Goal: Task Accomplishment & Management: Manage account settings

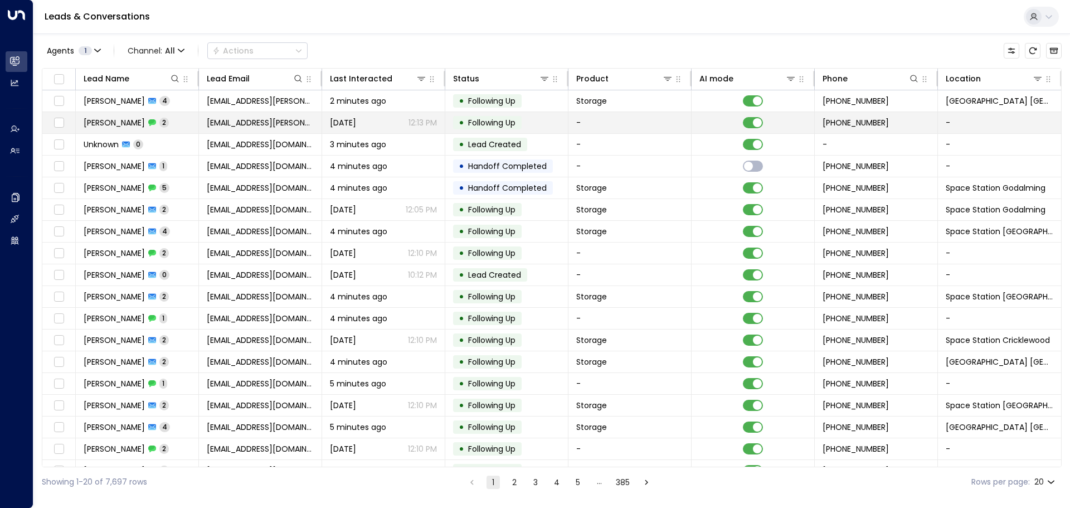
click at [259, 129] on td "[EMAIL_ADDRESS][PERSON_NAME][DOMAIN_NAME]" at bounding box center [260, 122] width 123 height 21
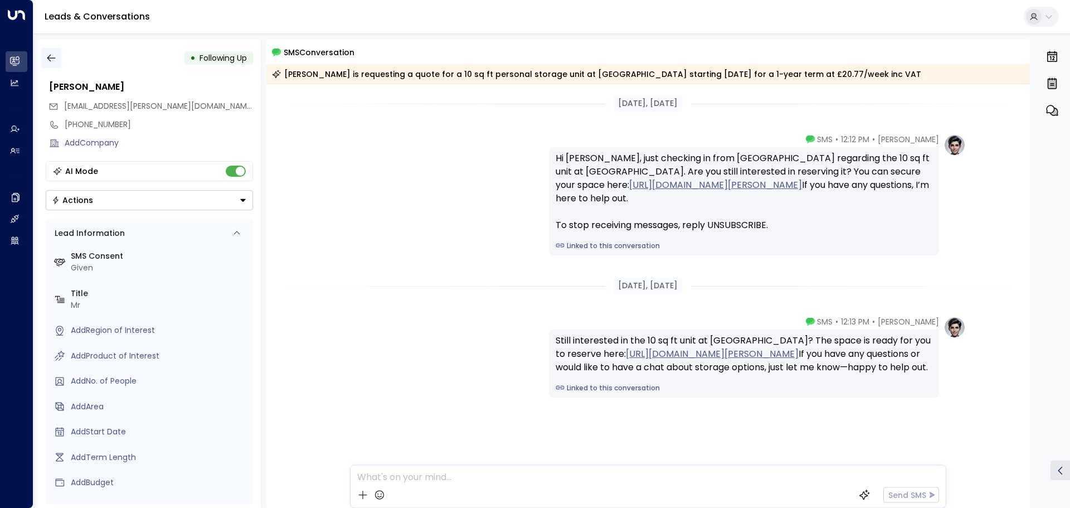
click at [50, 57] on icon "button" at bounding box center [51, 57] width 11 height 11
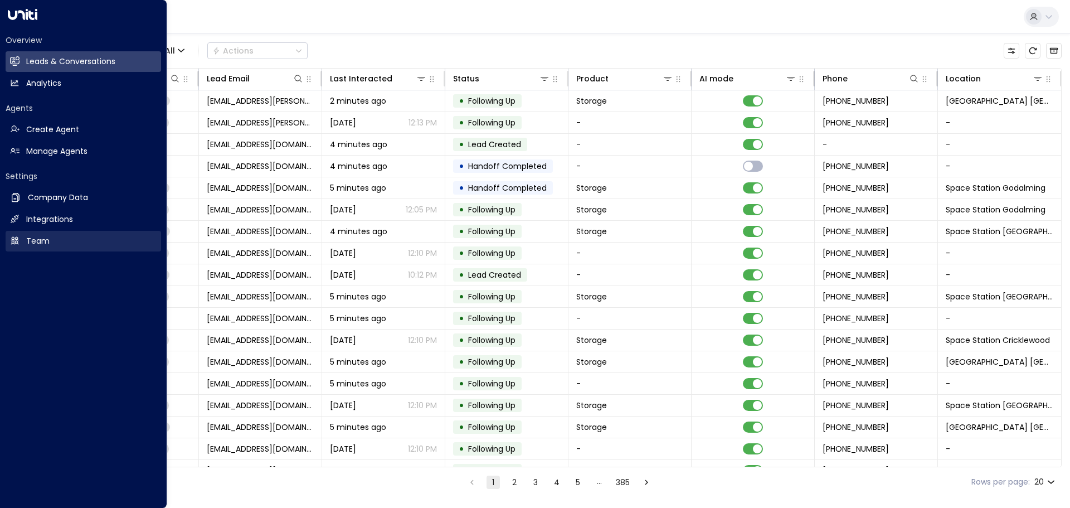
click at [40, 241] on h2 "Team" at bounding box center [37, 241] width 23 height 12
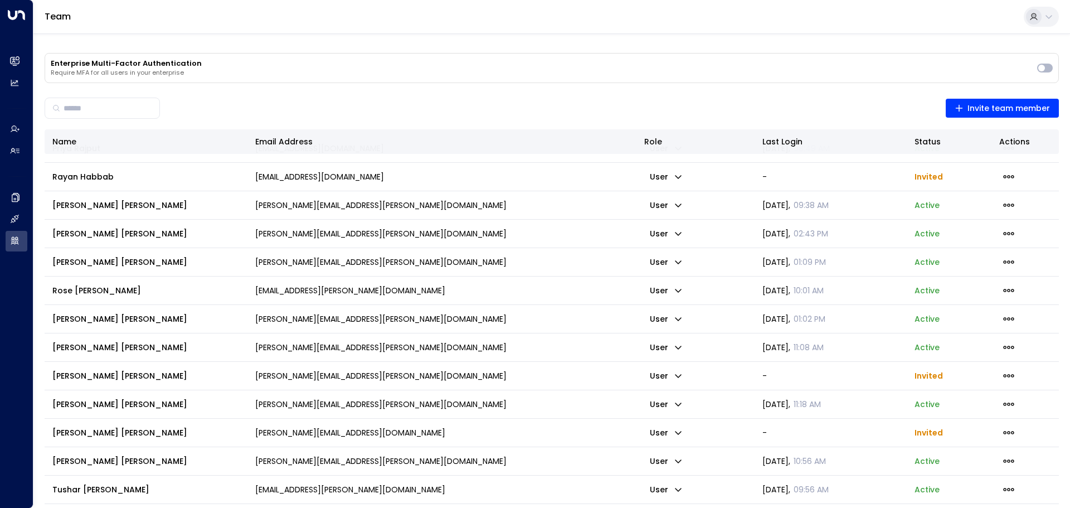
scroll to position [1423, 0]
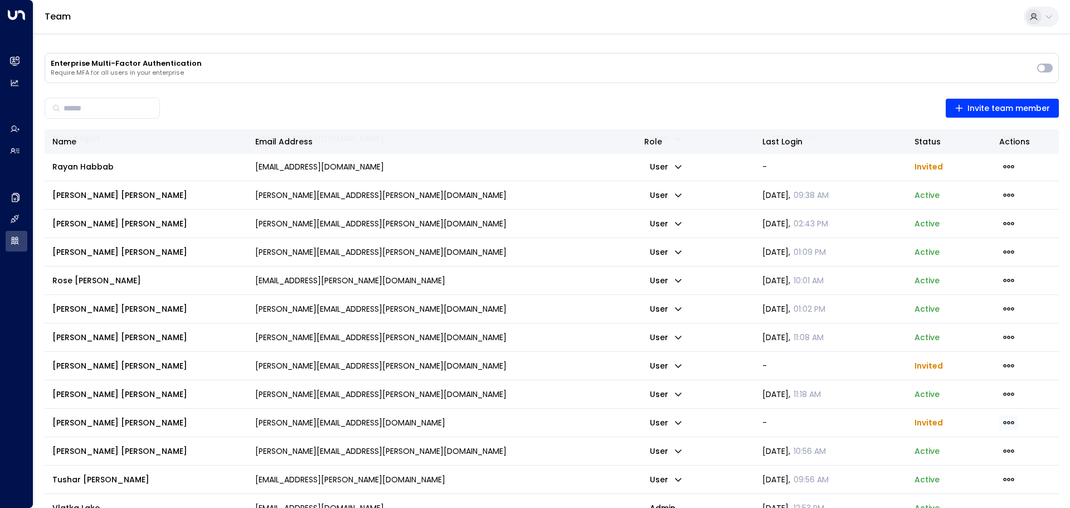
click at [1008, 425] on icon "button" at bounding box center [1009, 422] width 12 height 12
click at [980, 443] on span "Resend Invite" at bounding box center [976, 445] width 54 height 12
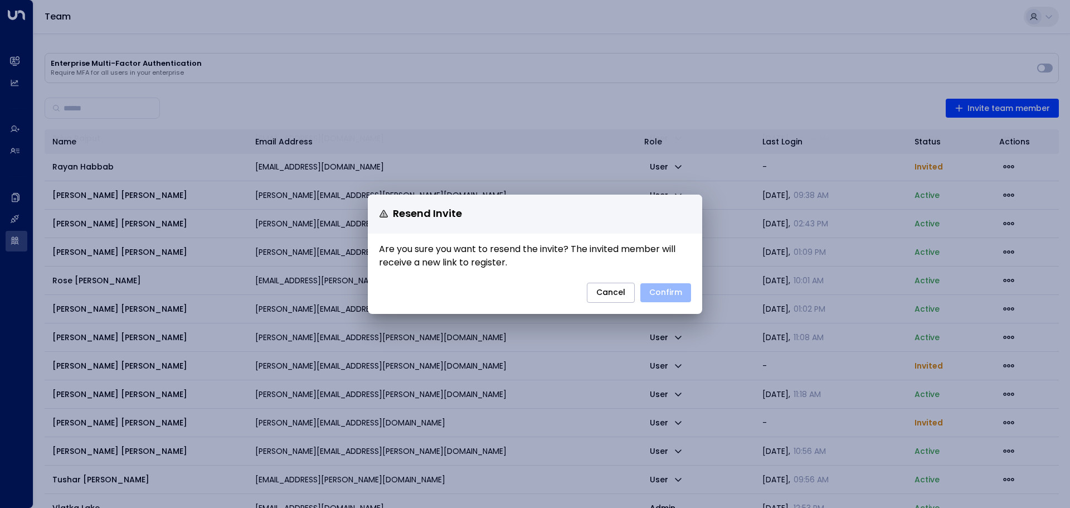
click at [677, 296] on button "Confirm" at bounding box center [666, 292] width 51 height 19
